Goal: Navigation & Orientation: Find specific page/section

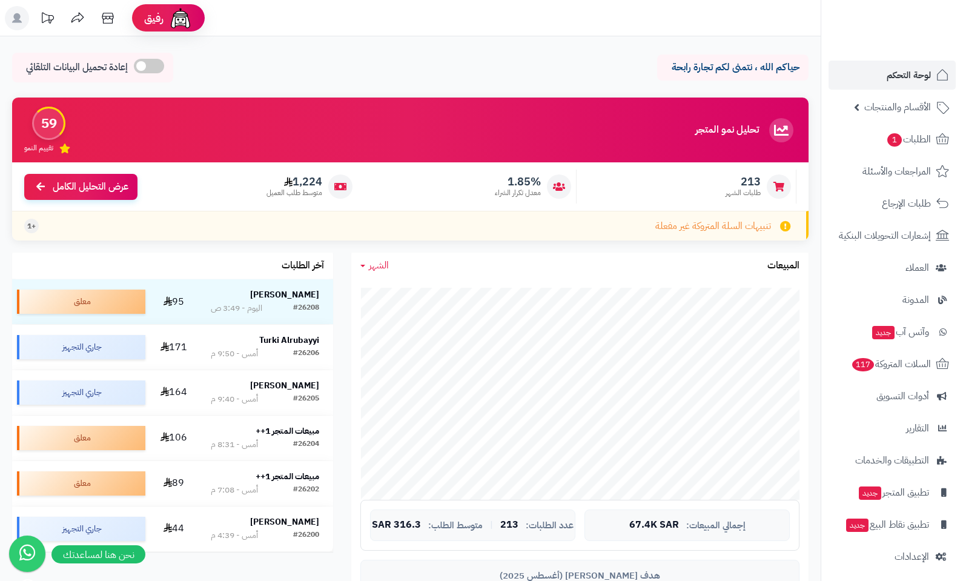
click at [921, 80] on span "لوحة التحكم" at bounding box center [908, 75] width 44 height 17
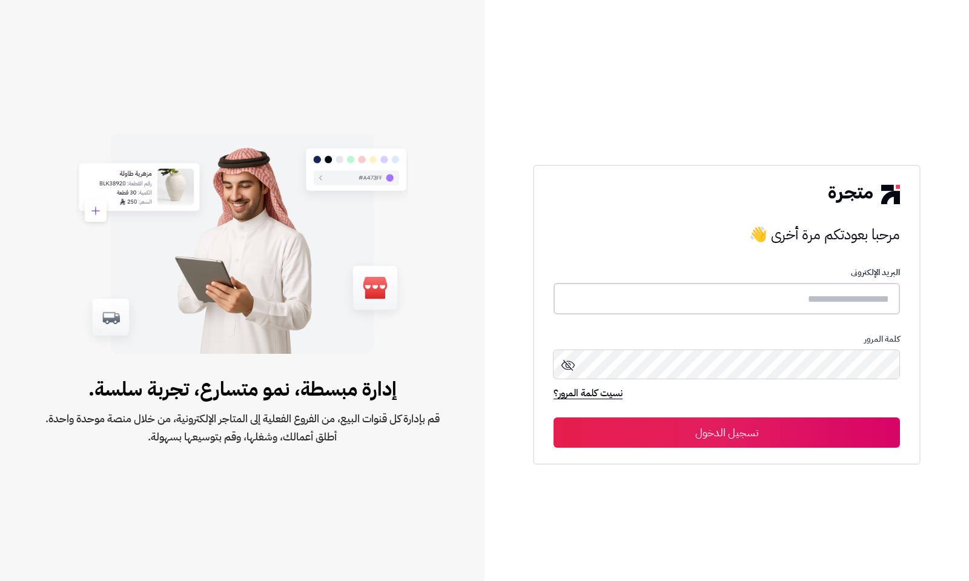
type input "**********"
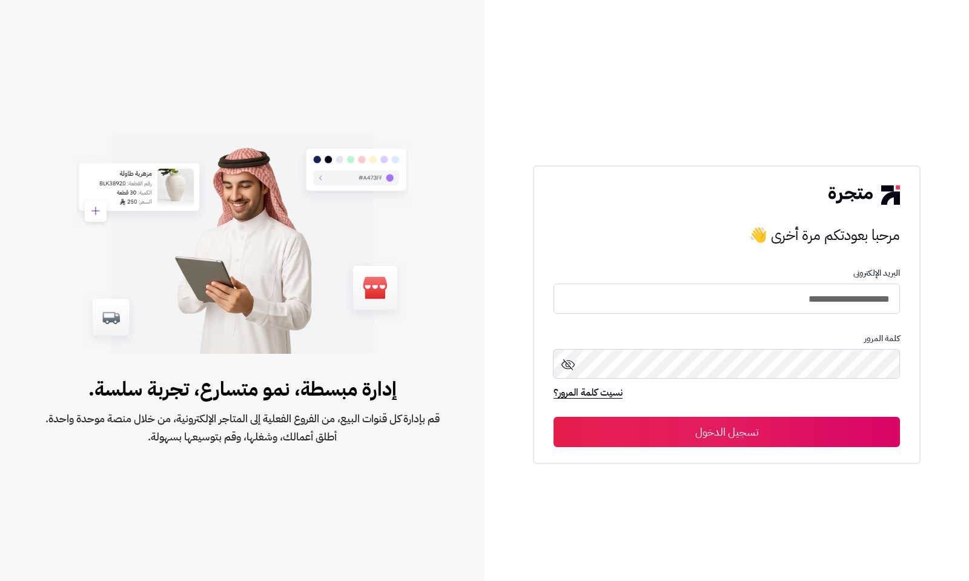
click at [782, 432] on button "تسجيل الدخول" at bounding box center [726, 431] width 346 height 30
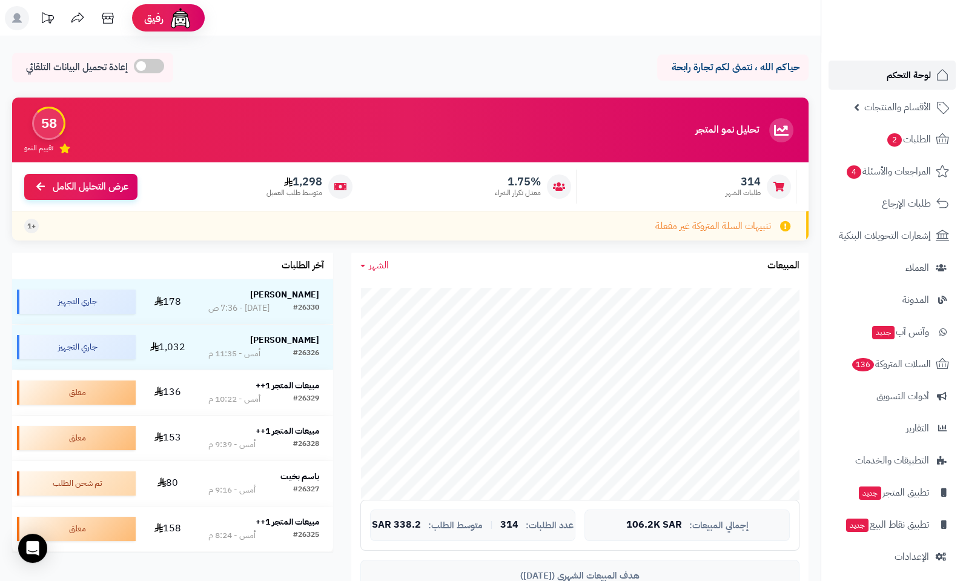
click at [906, 74] on span "لوحة التحكم" at bounding box center [908, 75] width 44 height 17
